Goal: Communication & Community: Answer question/provide support

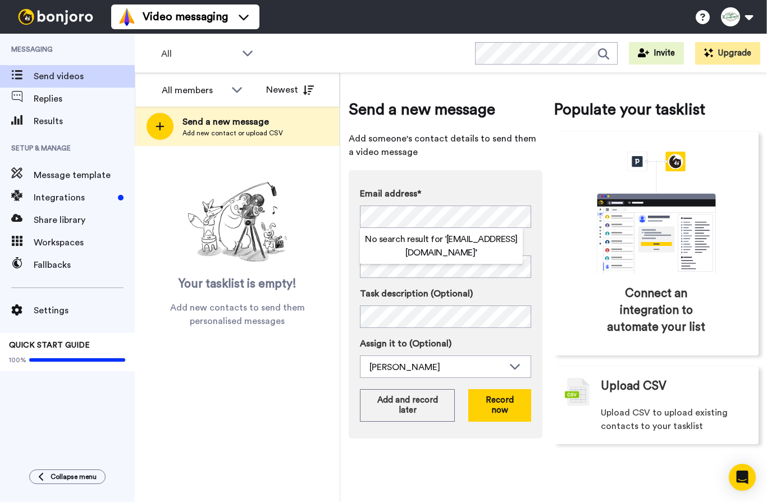
click at [502, 175] on div "Email address* No search result for ‘ brookehjones@gmail.com ’ Name Task descri…" at bounding box center [446, 304] width 194 height 268
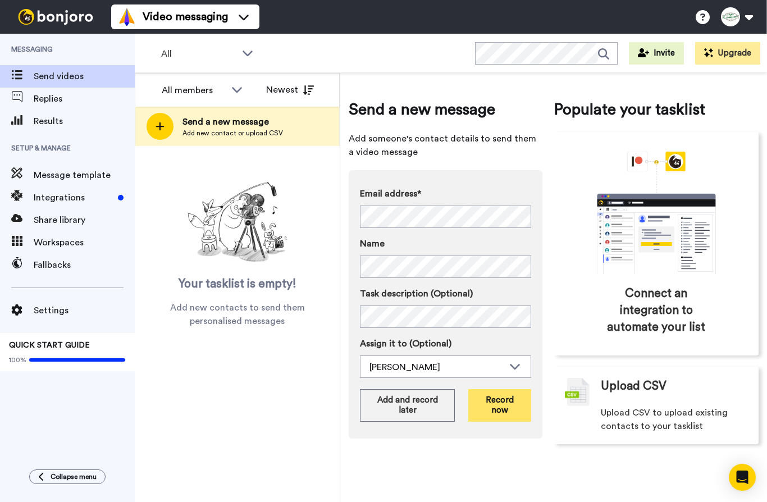
click at [503, 410] on button "Record now" at bounding box center [499, 405] width 63 height 33
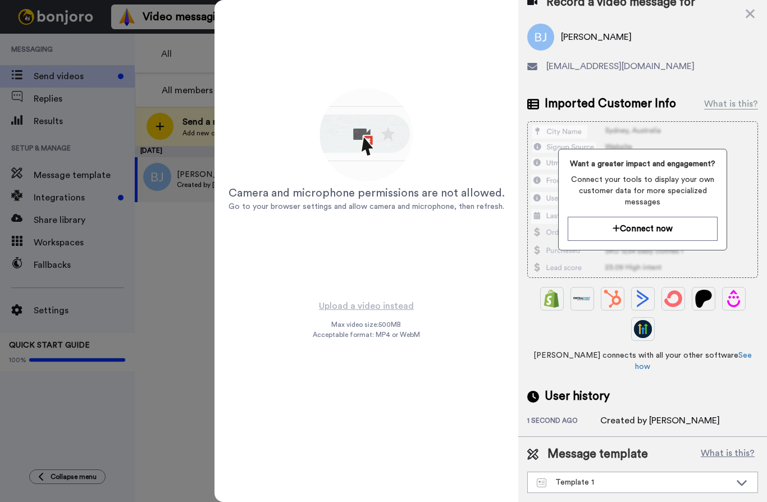
scroll to position [15, 0]
click at [680, 483] on div "Template 1" at bounding box center [634, 482] width 194 height 11
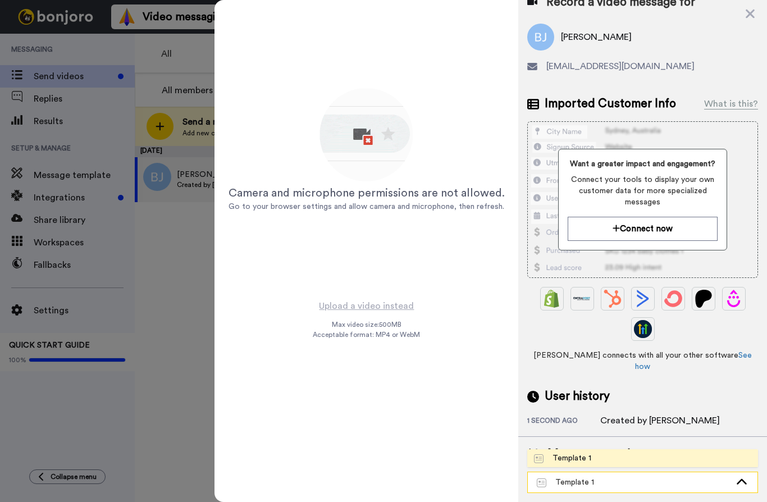
click at [680, 482] on div "Template 1" at bounding box center [634, 482] width 194 height 11
click at [709, 485] on div "Template 1" at bounding box center [634, 482] width 194 height 11
click at [680, 456] on li "Template 1" at bounding box center [642, 458] width 231 height 18
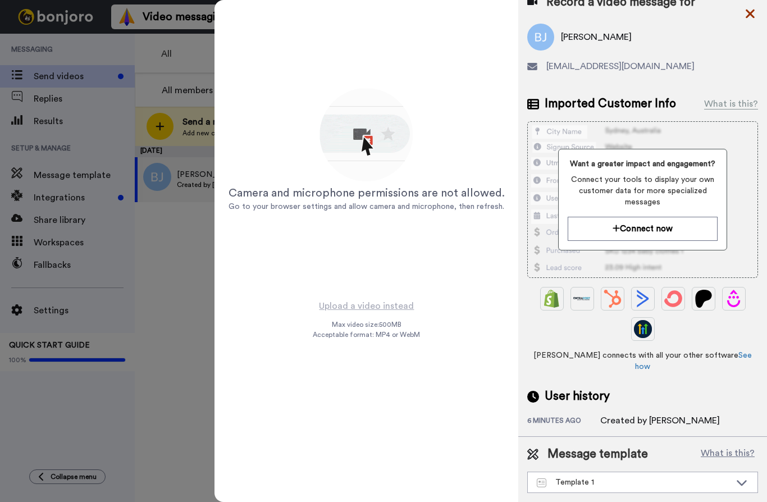
click at [747, 11] on icon at bounding box center [750, 14] width 9 height 9
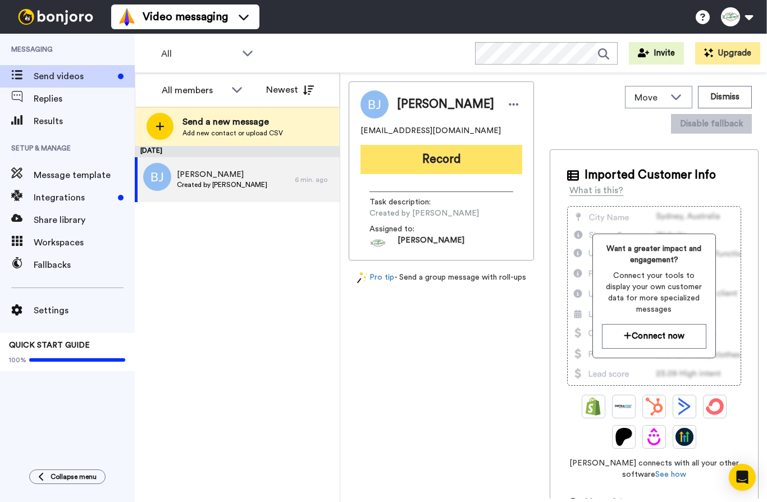
click at [449, 161] on button "Record" at bounding box center [441, 159] width 162 height 29
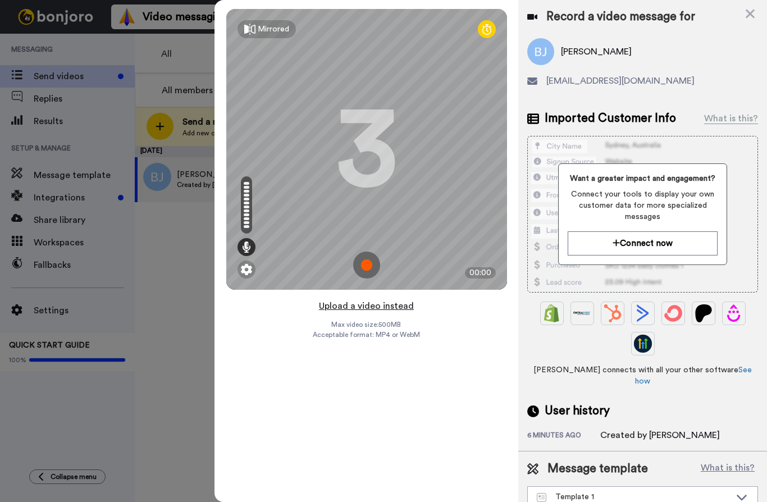
click at [396, 307] on button "Upload a video instead" at bounding box center [367, 306] width 102 height 15
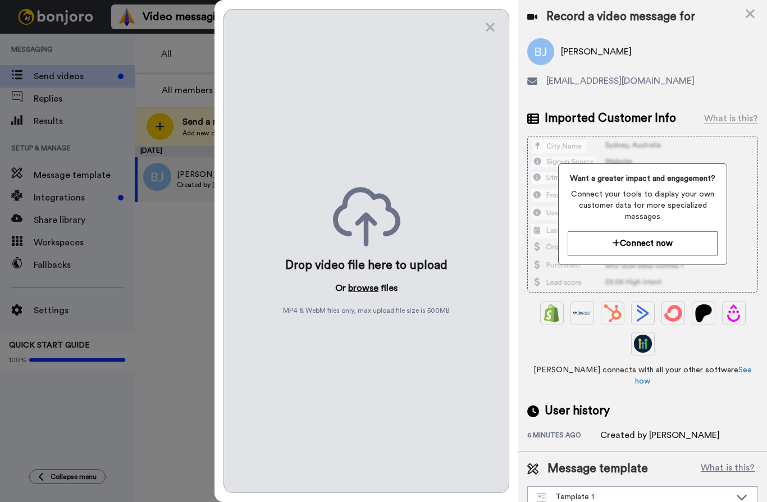
click at [366, 290] on button "browse" at bounding box center [363, 287] width 30 height 13
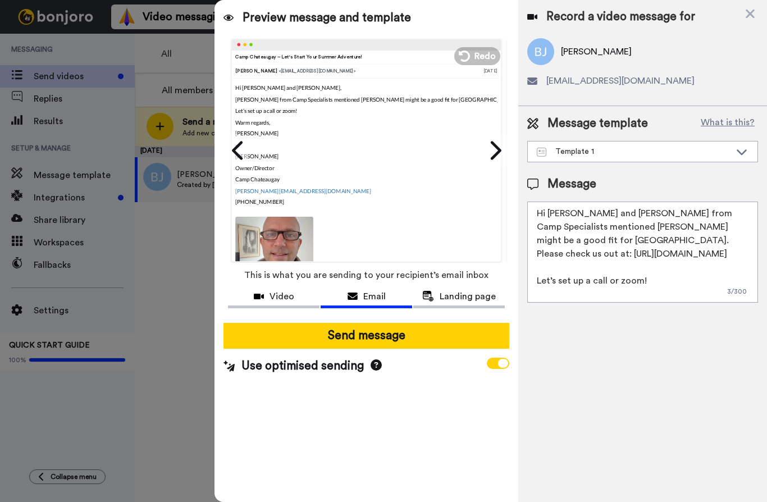
drag, startPoint x: 615, startPoint y: 211, endPoint x: 615, endPoint y: 220, distance: 8.4
click at [615, 211] on textarea "Hi Mara and James, Stacy from Camp Specialists mentioned Eliana might be a good…" at bounding box center [642, 252] width 231 height 101
click at [724, 239] on textarea "Hi Brooke, Stacy from Camp Specialists mentioned Eliana might be a good fit for…" at bounding box center [642, 252] width 231 height 101
click at [709, 255] on textarea "Hi Brooke, Stacy from Camp Specialists mentioned Laurel might be a good fit for…" at bounding box center [642, 252] width 231 height 101
drag, startPoint x: 644, startPoint y: 270, endPoint x: 560, endPoint y: 268, distance: 83.7
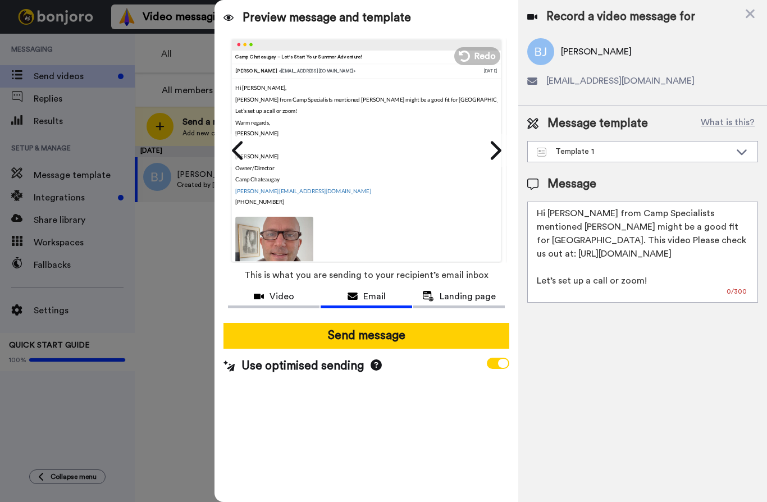
click at [560, 268] on textarea "Hi Brooke, Stacy from Camp Specialists mentioned Laurel might be a good fit for…" at bounding box center [642, 252] width 231 height 101
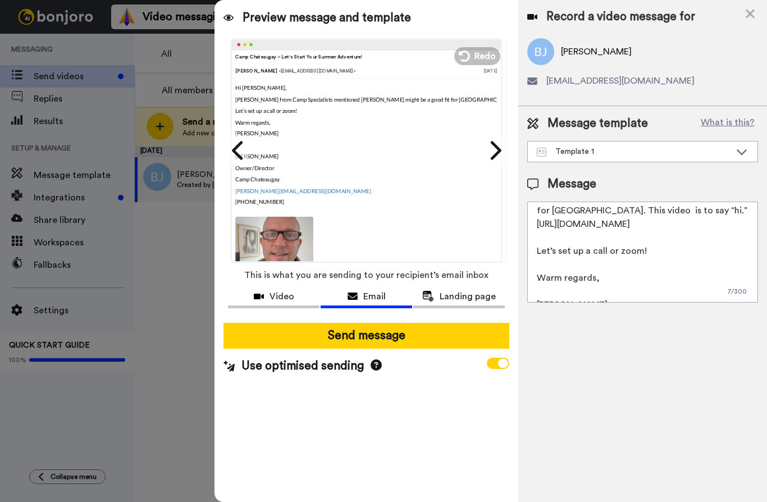
drag, startPoint x: 645, startPoint y: 264, endPoint x: 542, endPoint y: 249, distance: 103.9
click at [542, 249] on textarea "Hi Brooke, Stacy from Camp Specialists mentioned Laurel might be a good fit for…" at bounding box center [642, 252] width 231 height 101
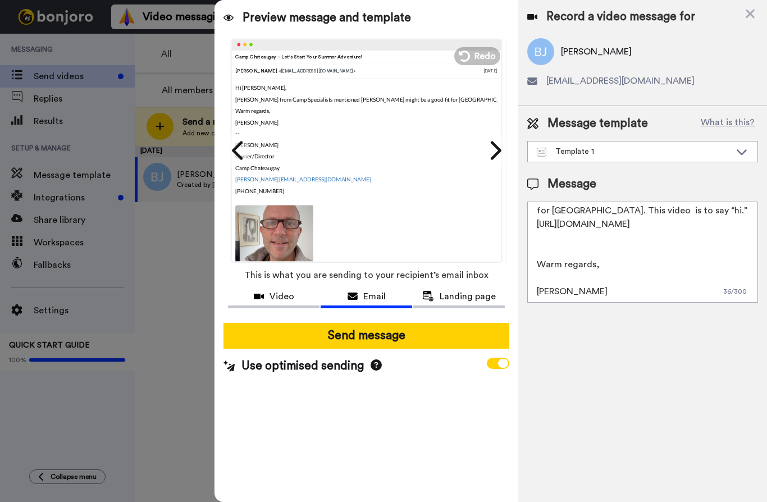
click at [618, 238] on textarea "Hi Brooke, Stacy from Camp Specialists mentioned Laurel might be a good fit for…" at bounding box center [642, 252] width 231 height 101
drag, startPoint x: 602, startPoint y: 294, endPoint x: 541, endPoint y: 266, distance: 67.3
click at [541, 266] on textarea "Hi Brooke, Stacy from Camp Specialists mentioned Laurel might be a good fit for…" at bounding box center [642, 252] width 231 height 101
click at [540, 267] on textarea "Hi Brooke, Stacy from Camp Specialists mentioned Laurel might be a good fit for…" at bounding box center [642, 252] width 231 height 101
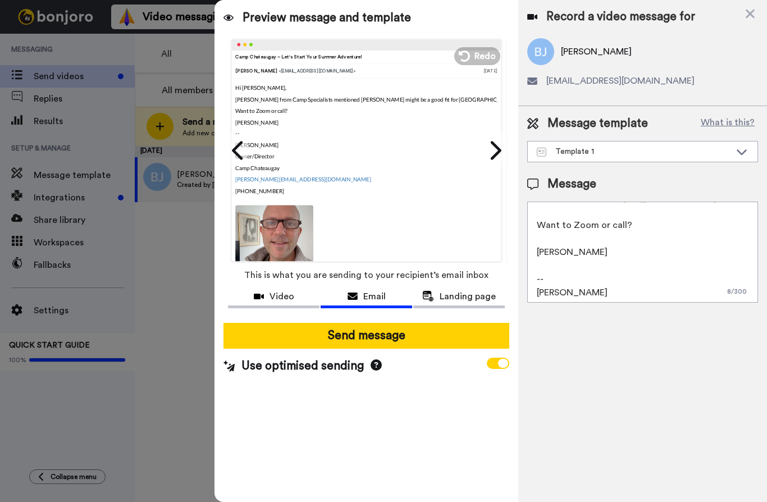
click at [567, 250] on textarea "Hi Brooke, Stacy from Camp Specialists mentioned Laurel might be a good fit for…" at bounding box center [642, 252] width 231 height 101
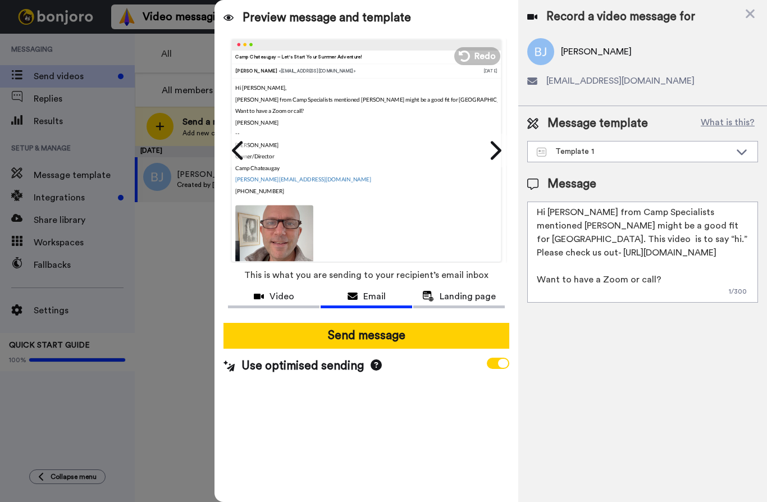
scroll to position [20, 0]
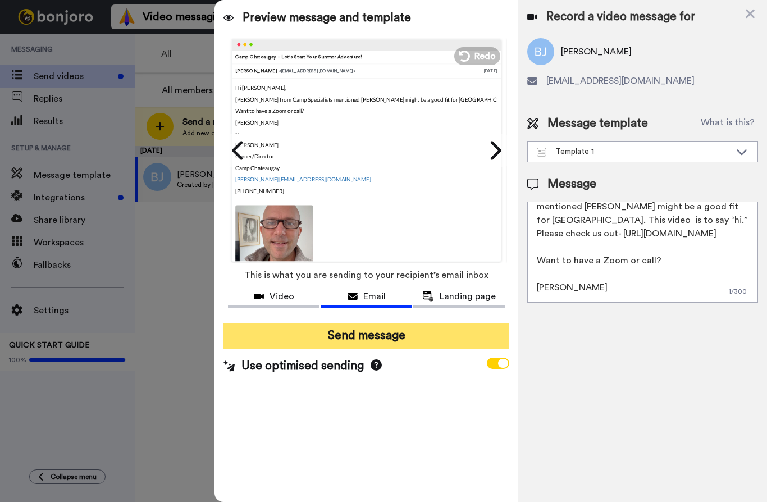
type textarea "Hi Brooke, Stacy from Camp Specialists mentioned Laurel might be a good fit for…"
click at [395, 332] on button "Send message" at bounding box center [366, 336] width 286 height 26
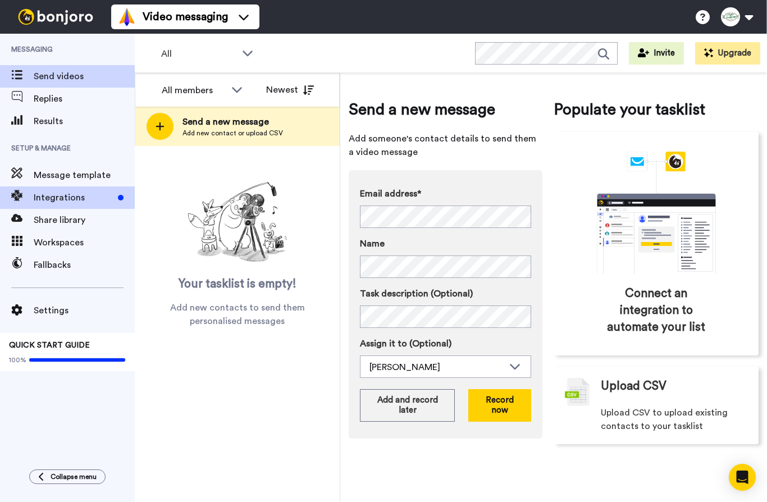
click at [76, 200] on span "Integrations" at bounding box center [74, 197] width 80 height 13
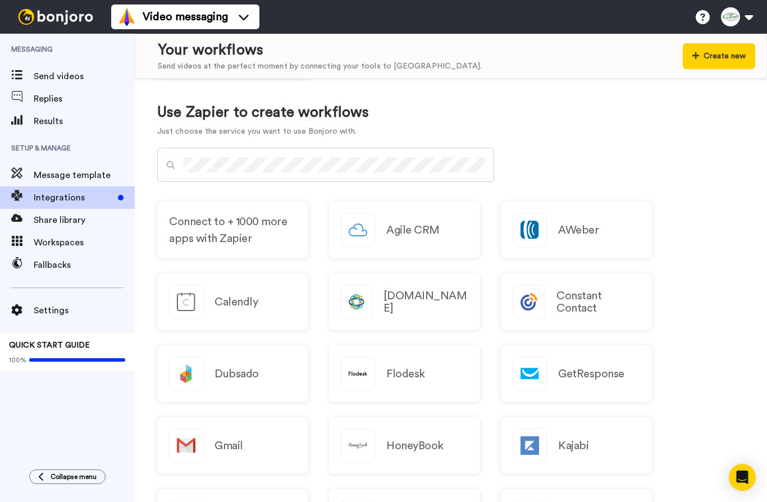
scroll to position [646, 0]
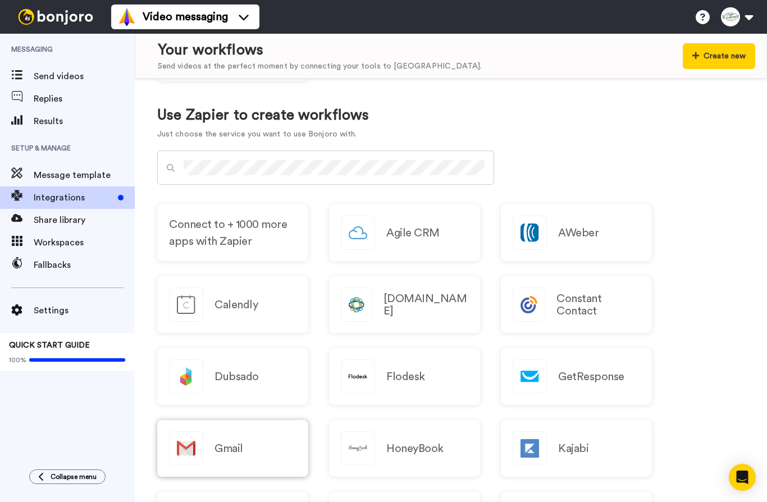
click at [245, 433] on div "Gmail" at bounding box center [232, 448] width 151 height 57
click at [53, 180] on span "Message template" at bounding box center [84, 174] width 101 height 13
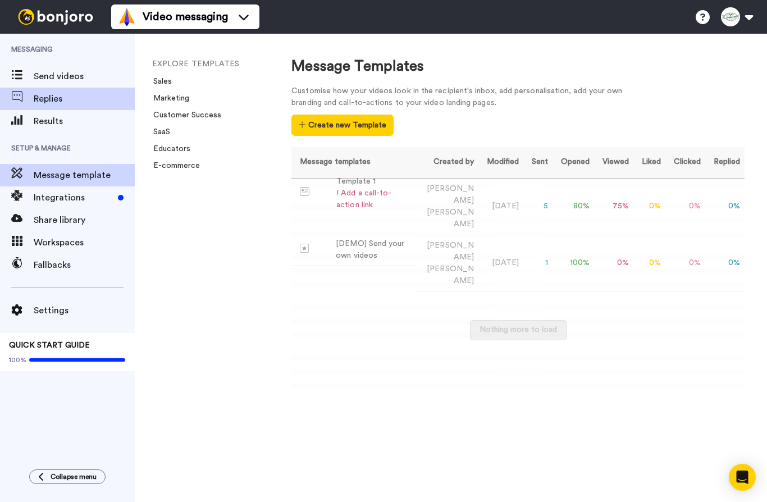
click at [49, 99] on span "Replies" at bounding box center [84, 98] width 101 height 13
